Goal: Information Seeking & Learning: Find specific page/section

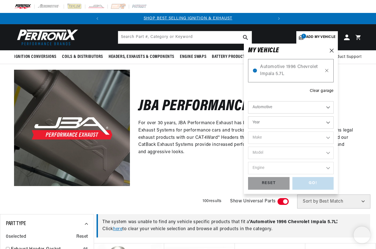
click at [327, 69] on icon at bounding box center [327, 70] width 5 height 4
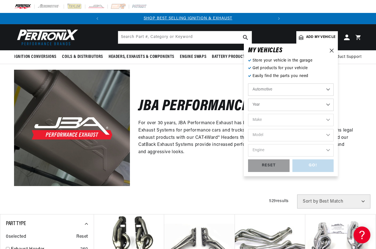
click at [267, 104] on select "Year 2026 2025 2024 2023 2022 2021 2020 2019 2018 2017 2016 2015 2014 2013 2012…" at bounding box center [291, 105] width 86 height 12
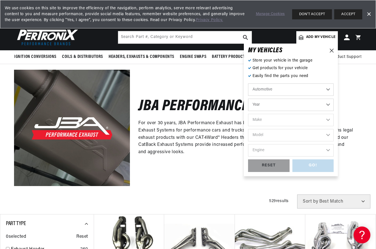
select select "2015"
click at [248, 99] on select "Year 2026 2025 2024 2023 2022 2021 2020 2019 2018 2017 2016 2015 2014 2013 2012…" at bounding box center [291, 105] width 86 height 12
select select "2015"
click at [263, 117] on select "Make Cadillac Chevrolet Chrysler Dodge Ford GMC INFINITI Jeep Nissan Ram Scion …" at bounding box center [291, 120] width 86 height 12
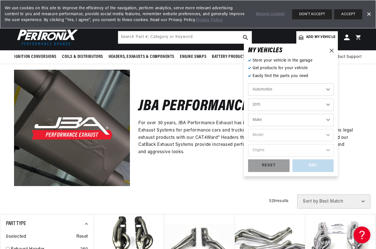
select select "Jeep"
click at [248, 114] on select "Make Cadillac Chevrolet Chrysler Dodge Ford GMC INFINITI Jeep Nissan Ram Scion …" at bounding box center [291, 120] width 86 height 12
select select "Jeep"
click at [264, 134] on select "Model Grand Cherokee Wrangler" at bounding box center [291, 135] width 86 height 12
select select "Grand-Cherokee"
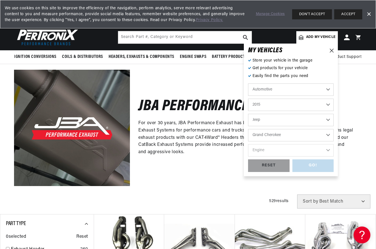
click at [248, 129] on select "Model Grand Cherokee Wrangler" at bounding box center [291, 135] width 86 height 12
select select "Grand-Cherokee"
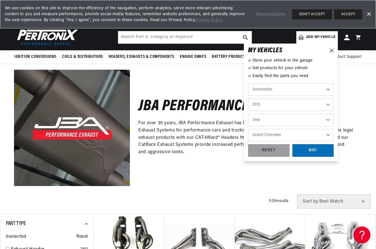
click at [267, 136] on select "Grand Cherokee Wrangler" at bounding box center [291, 135] width 86 height 12
click at [269, 136] on select "Grand Cherokee Wrangler" at bounding box center [291, 135] width 86 height 12
click at [308, 151] on div "GO!" at bounding box center [314, 150] width 42 height 13
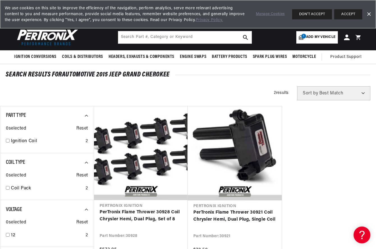
click at [373, 7] on div "We use cookies on this site to improve the efficiency of the navigation, perfor…" at bounding box center [188, 14] width 376 height 28
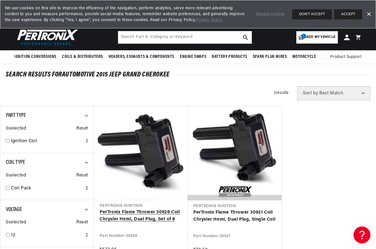
scroll to position [0, 170]
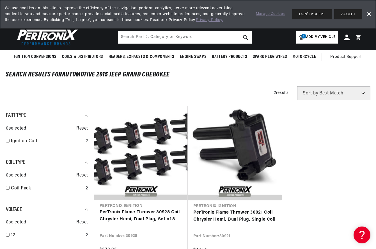
click at [369, 42] on header "BETTER SEARCH RESULTS Add your vehicle's year, make, and model to find parts be…" at bounding box center [188, 37] width 376 height 26
click at [371, 110] on ul "Pertronix Ignition PerTronix Flame Thrower 30928 Coil Chrysler Hemi, Dual Plug,…" at bounding box center [235, 184] width 282 height 156
click at [343, 111] on ul "Pertronix Ignition PerTronix Flame Thrower 30928 Coil Chrysler Hemi, Dual Plug,…" at bounding box center [235, 184] width 282 height 156
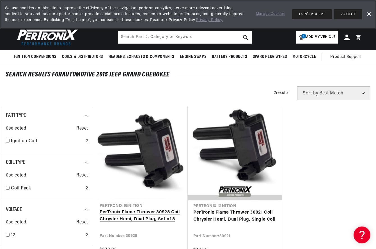
scroll to position [0, 170]
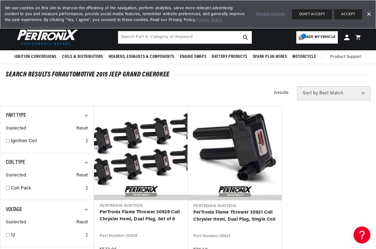
click at [346, 73] on div "SEARCH RESULTS FOR Automotive 2015 Jeep Grand Cherokee" at bounding box center [188, 75] width 365 height 6
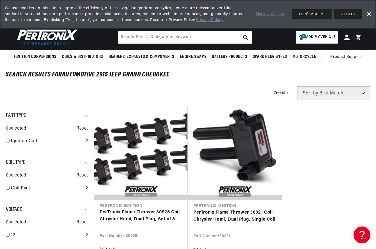
scroll to position [0, 170]
drag, startPoint x: 355, startPoint y: 72, endPoint x: 343, endPoint y: 75, distance: 12.9
click at [355, 72] on div "SEARCH RESULTS FOR Automotive 2015 Jeep Grand Cherokee" at bounding box center [188, 75] width 365 height 6
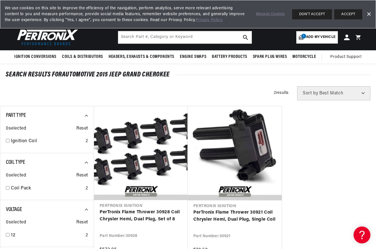
click at [358, 124] on ul "Pertronix Ignition PerTronix Flame Thrower 30928 Coil Chrysler Hemi, Dual Plug,…" at bounding box center [235, 184] width 282 height 156
